Goal: Information Seeking & Learning: Learn about a topic

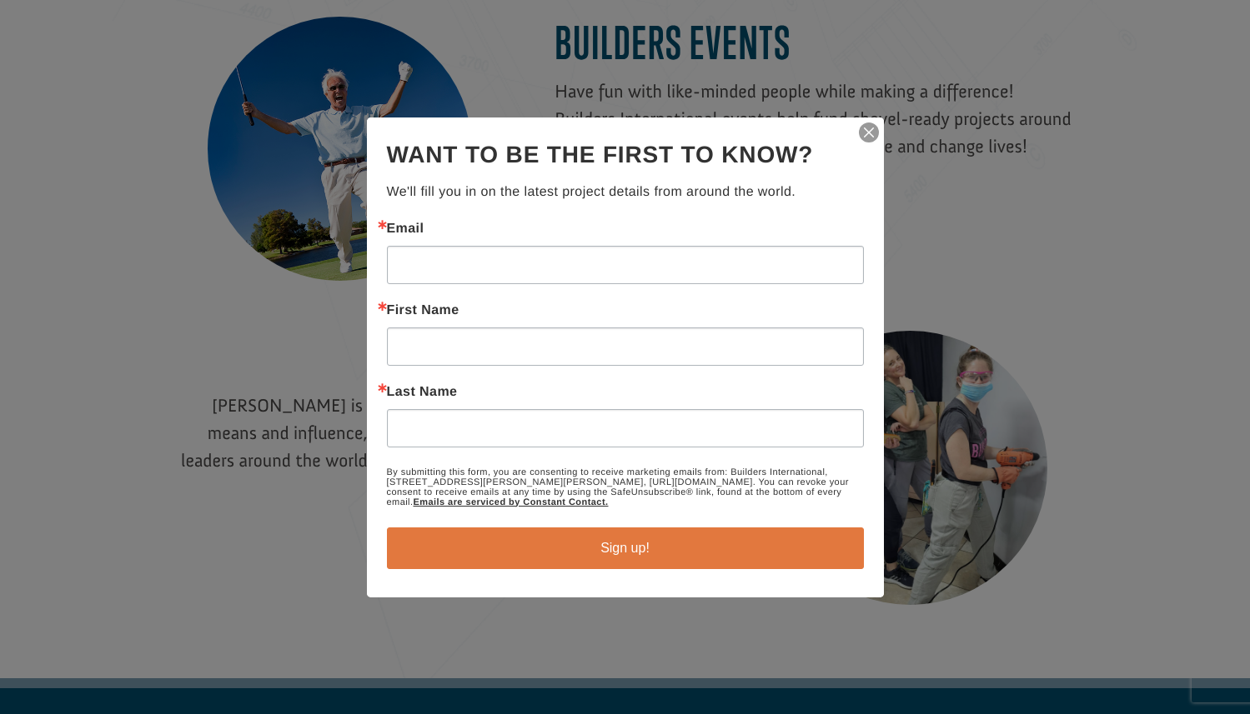
scroll to position [2004, 0]
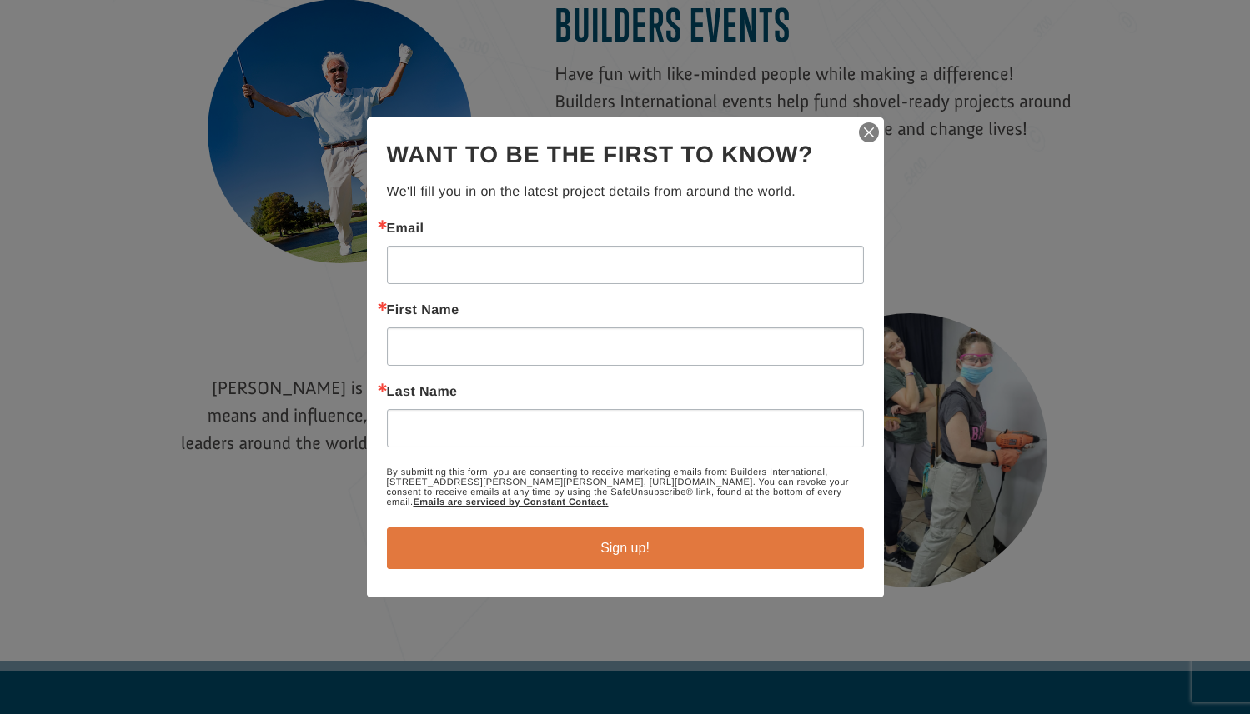
click at [870, 138] on img "button" at bounding box center [868, 132] width 23 height 23
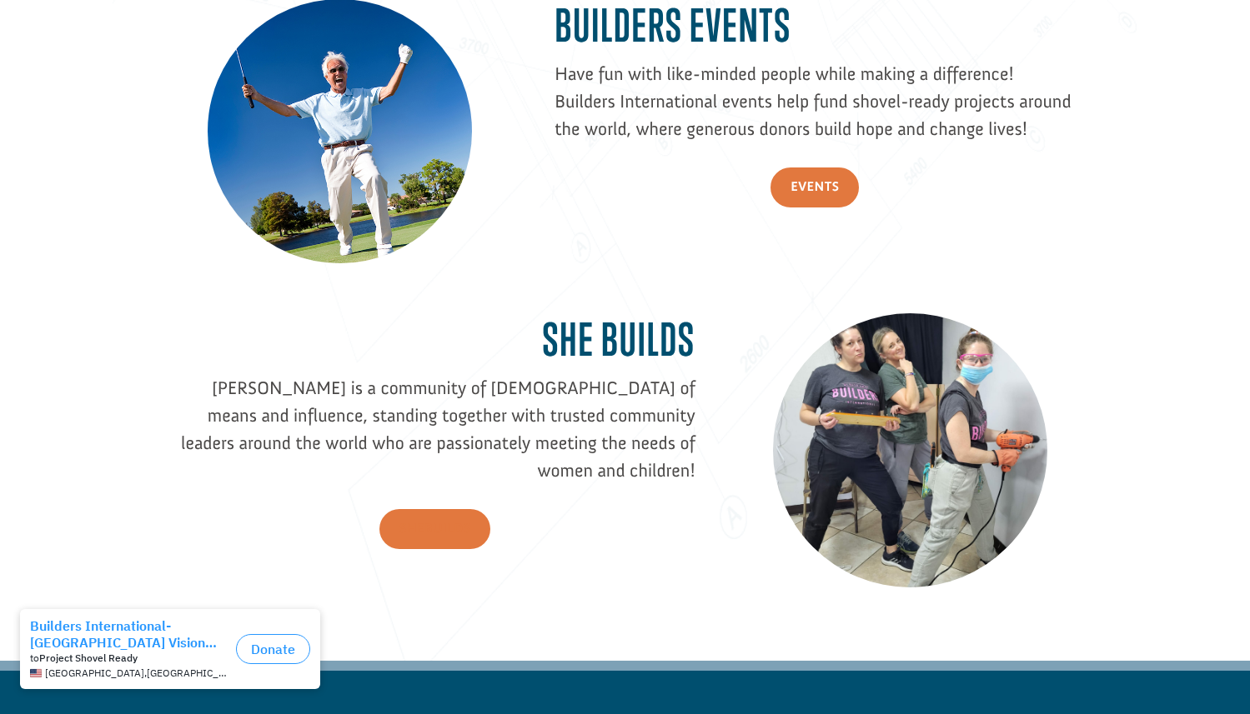
click at [437, 509] on link "SheBUILDS" at bounding box center [435, 529] width 112 height 41
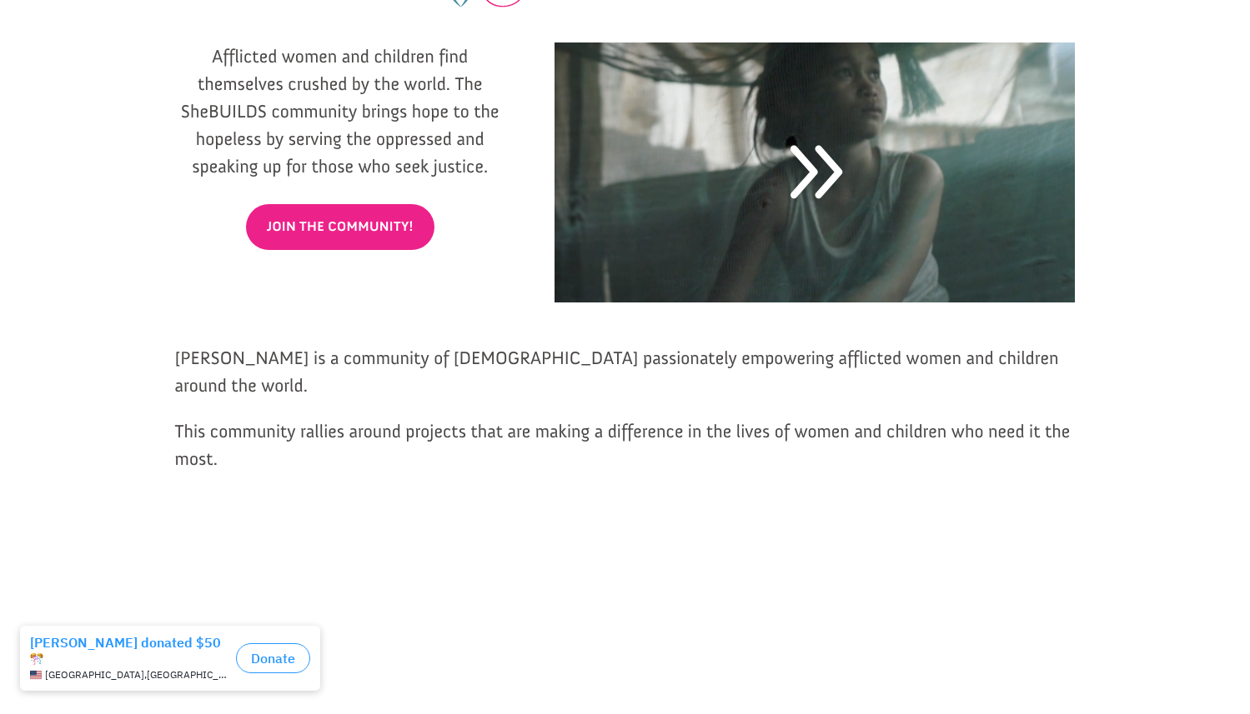
scroll to position [279, 0]
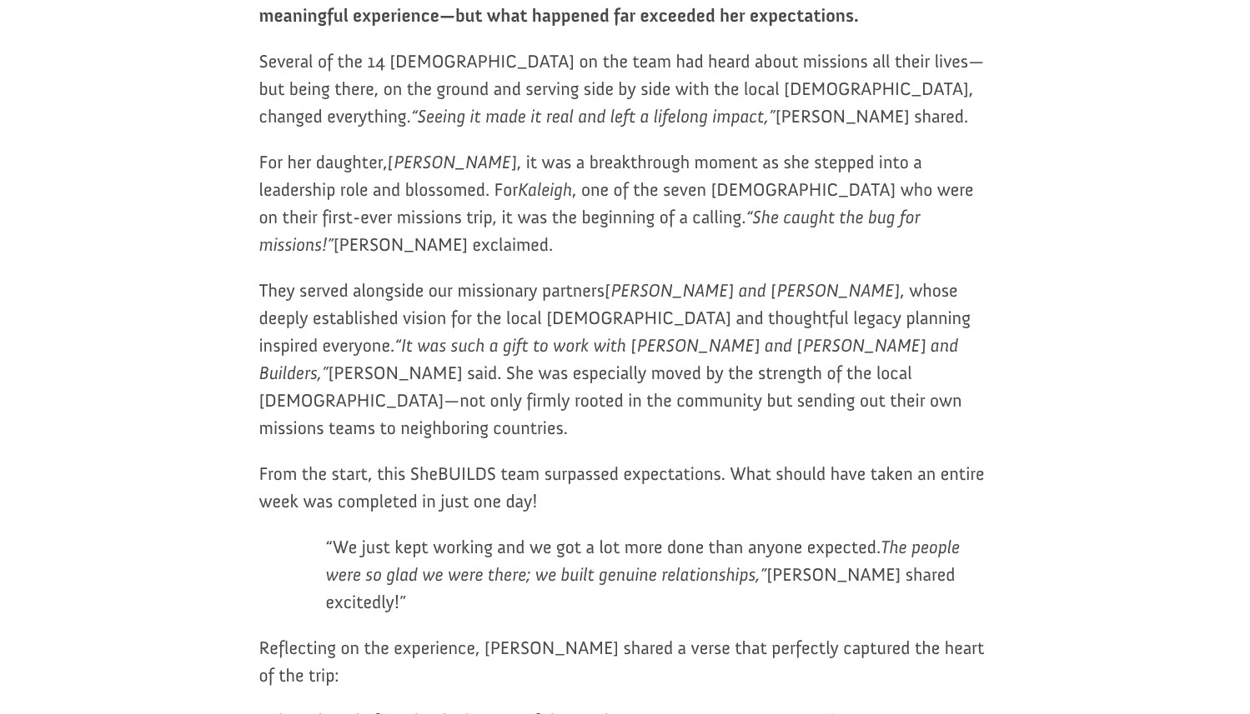
scroll to position [1121, 0]
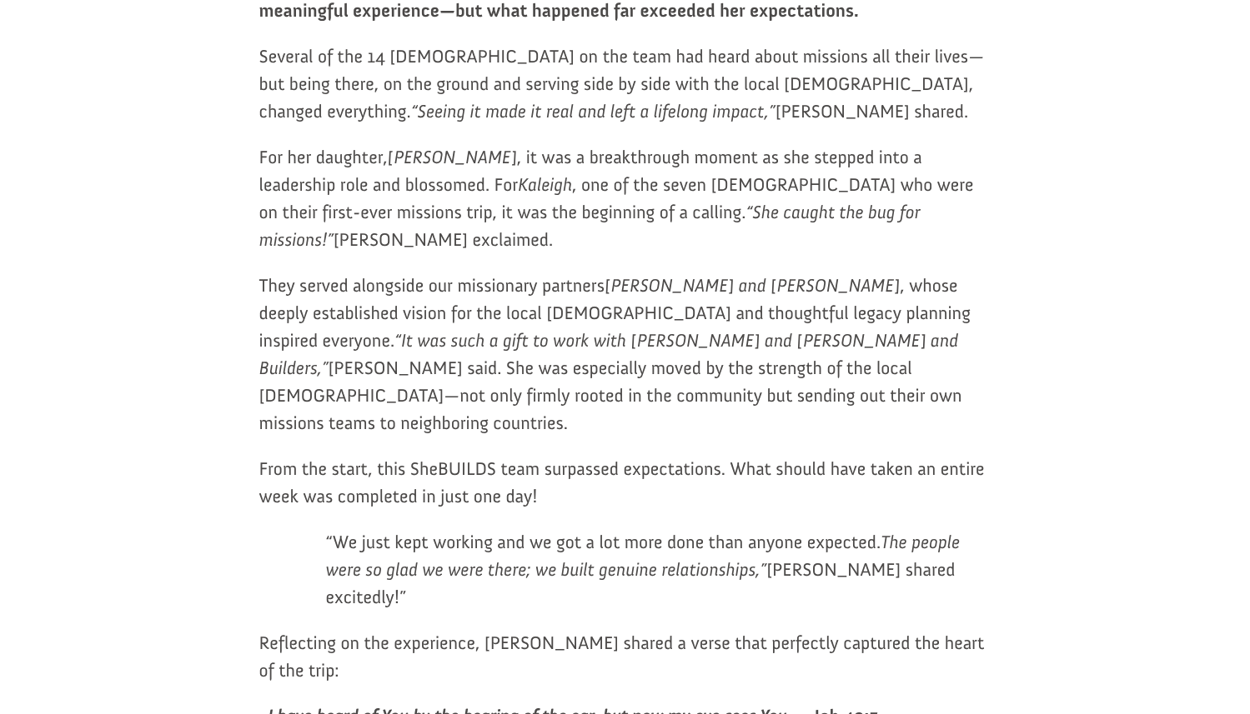
drag, startPoint x: 257, startPoint y: 345, endPoint x: 586, endPoint y: 372, distance: 330.4
click at [586, 372] on div "Team Testimony - Laura’s Story Ryan Moore July 23, 2025 3min read The Builders …" at bounding box center [625, 472] width 750 height 2865
copy span "From the start, this SheBUILDS team surpassed expectations. What should have ta…"
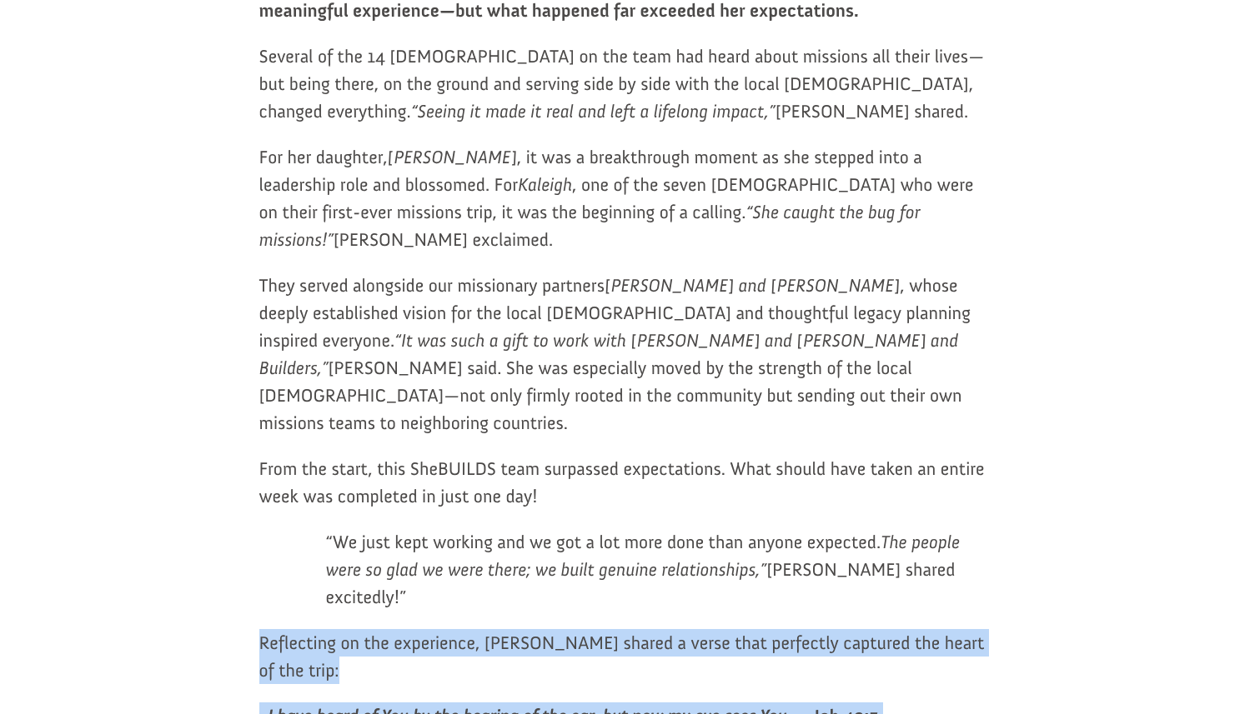
drag, startPoint x: 260, startPoint y: 498, endPoint x: 939, endPoint y: 561, distance: 682.3
click at [941, 561] on div "When Laura Yarbrough from Crossroads Church in Houston, Texas, led a SheBUILDS …" at bounding box center [625, 396] width 732 height 908
copy div "Reflecting on the experience, Laura shared a verse that perfectly captured the …"
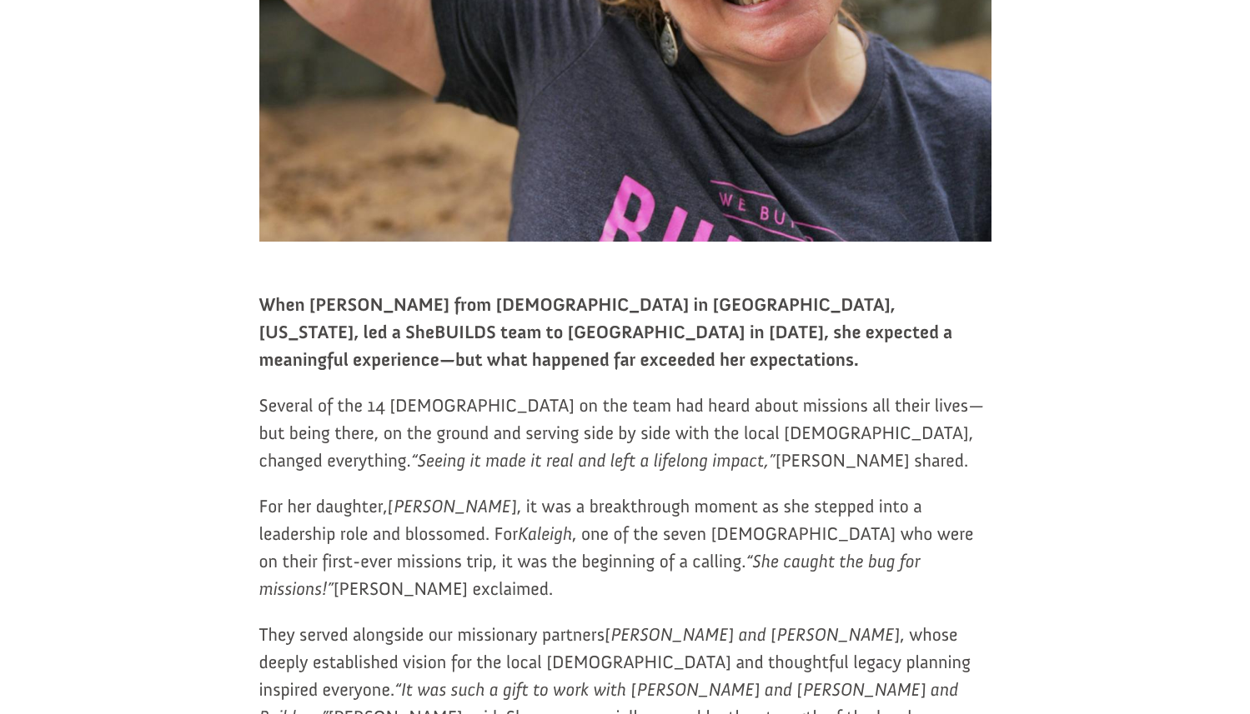
scroll to position [398, 0]
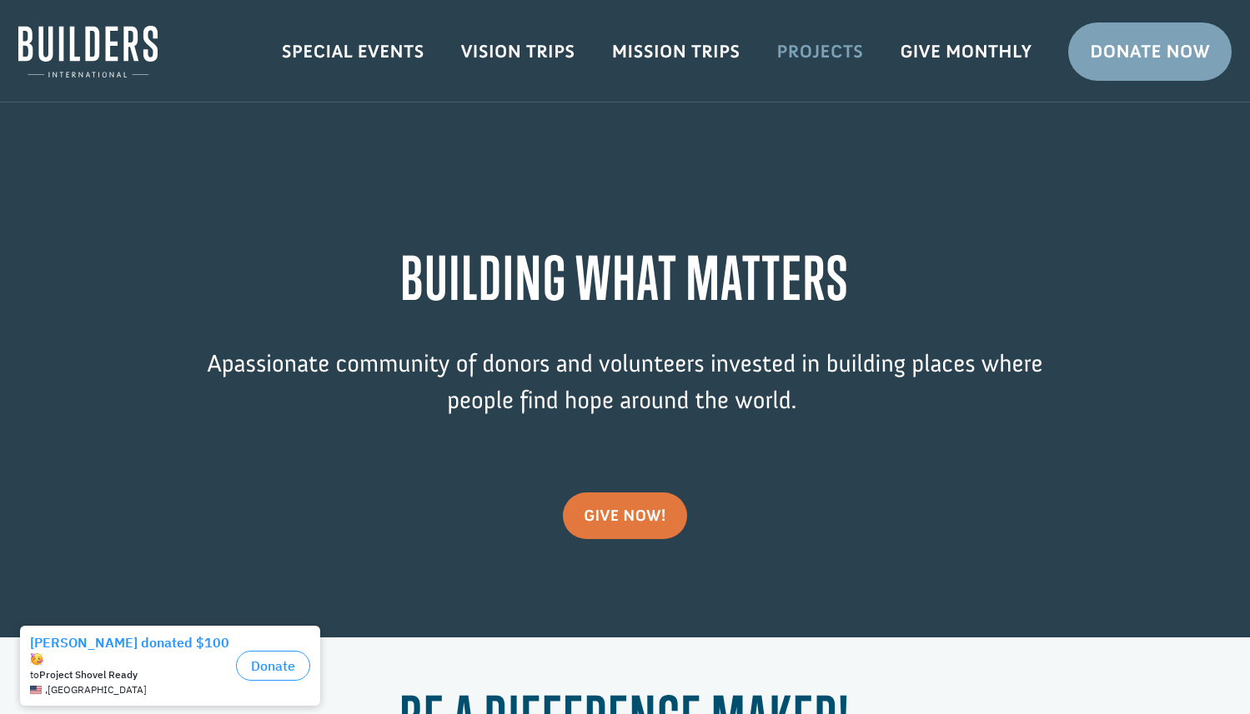
click at [819, 54] on link "Projects" at bounding box center [820, 52] width 123 height 48
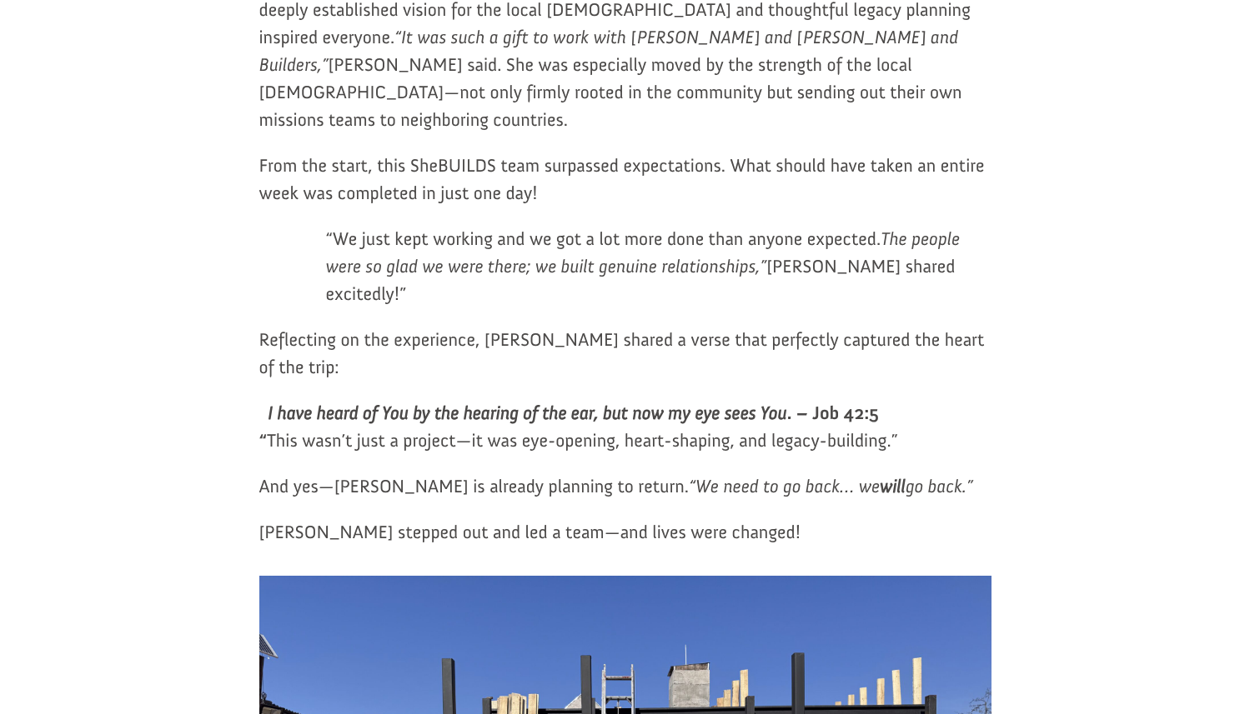
scroll to position [1424, 0]
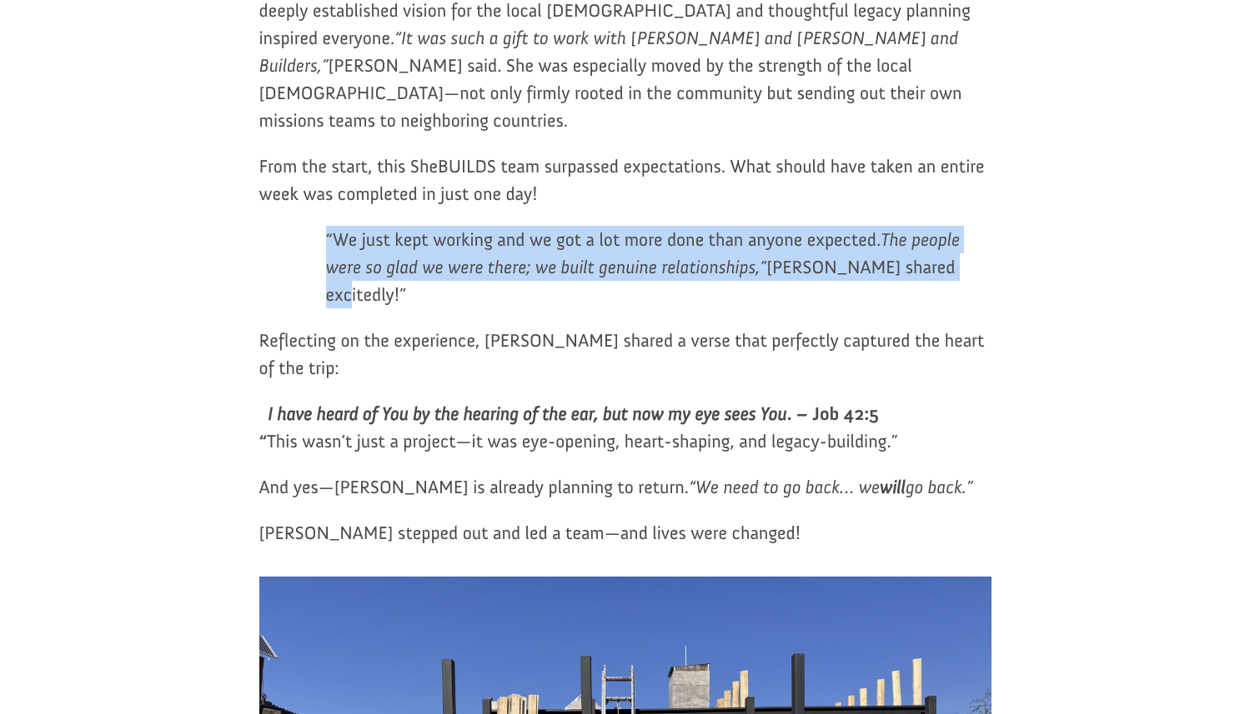
drag, startPoint x: 326, startPoint y: 113, endPoint x: 984, endPoint y: 134, distance: 658.9
click at [986, 226] on p "“We just kept working and we got a lot more done than anyone expected. The peop…" at bounding box center [625, 276] width 732 height 101
copy p "“We just kept working and we got a lot more done than anyone expected. The peop…"
